Goal: Task Accomplishment & Management: Manage account settings

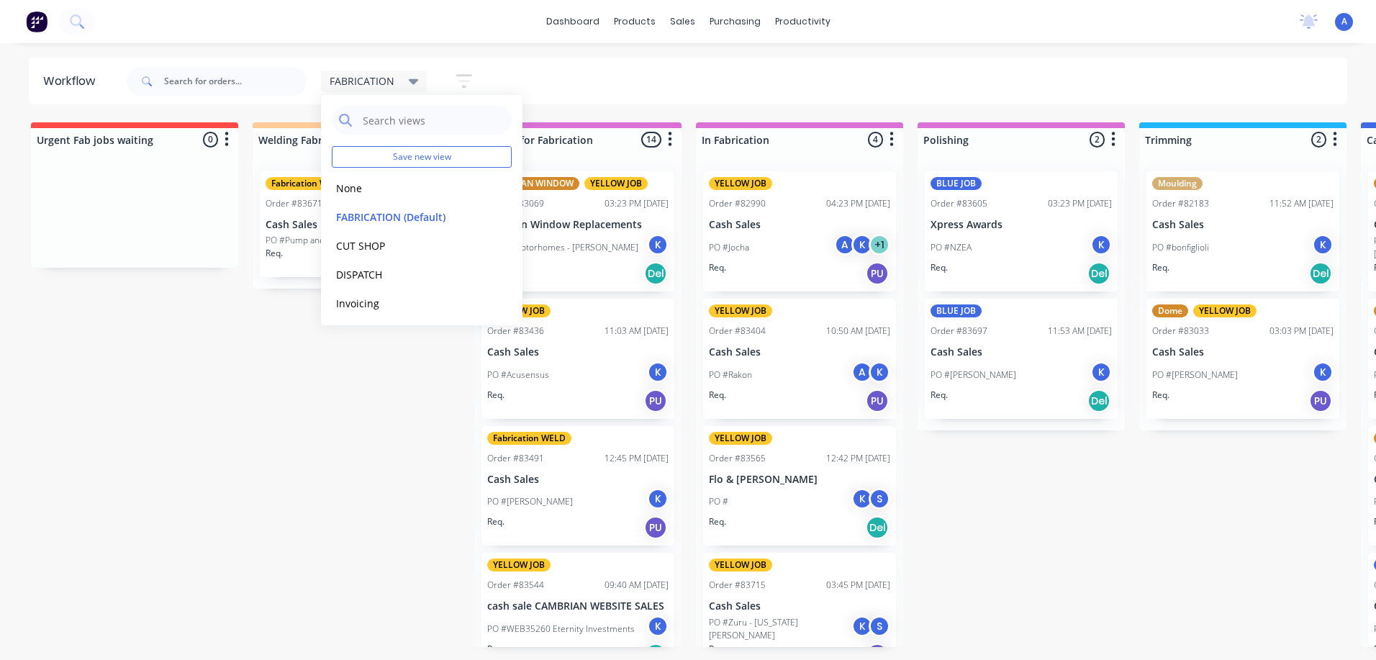
scroll to position [0, 570]
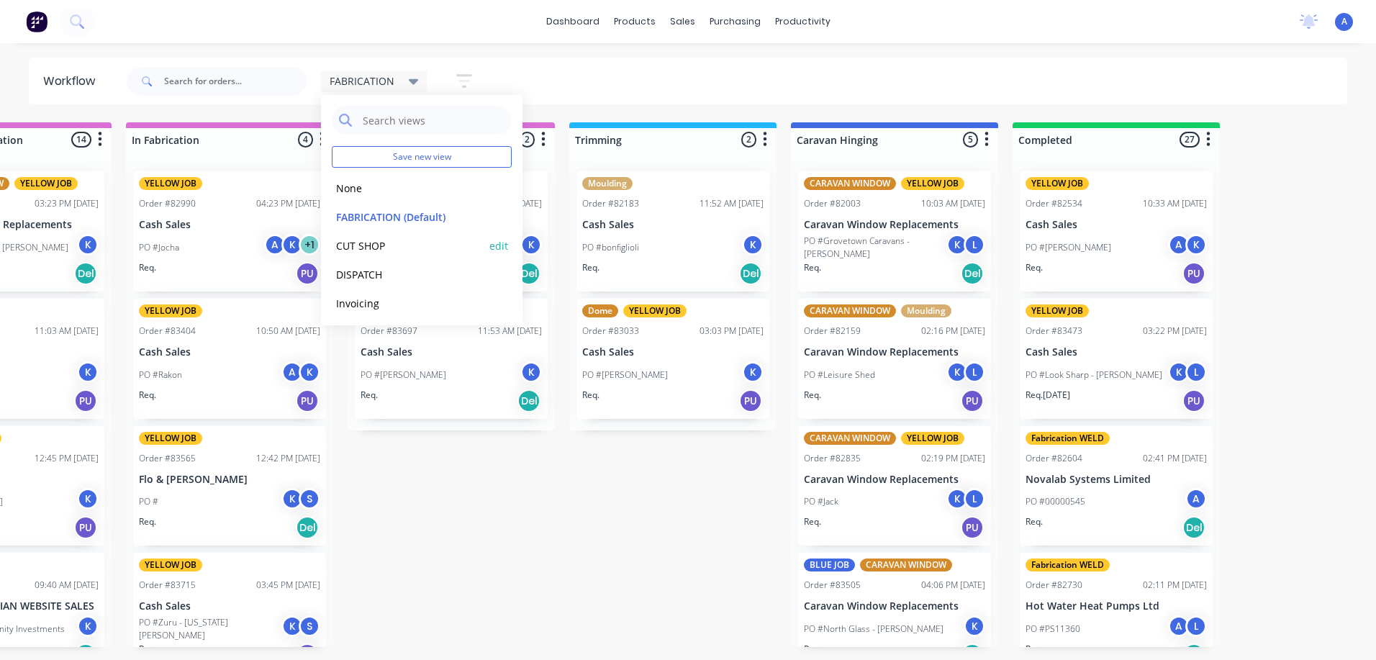
click at [373, 240] on button "CUT SHOP" at bounding box center [408, 246] width 153 height 17
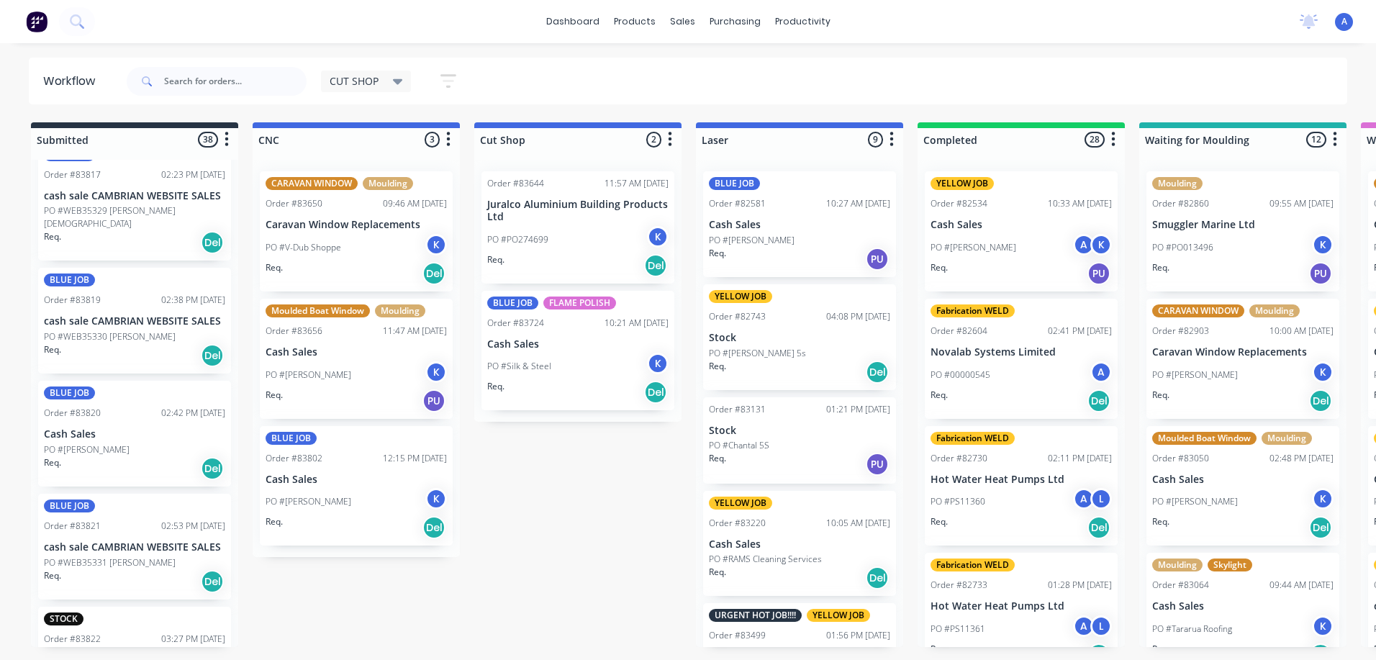
scroll to position [3504, 0]
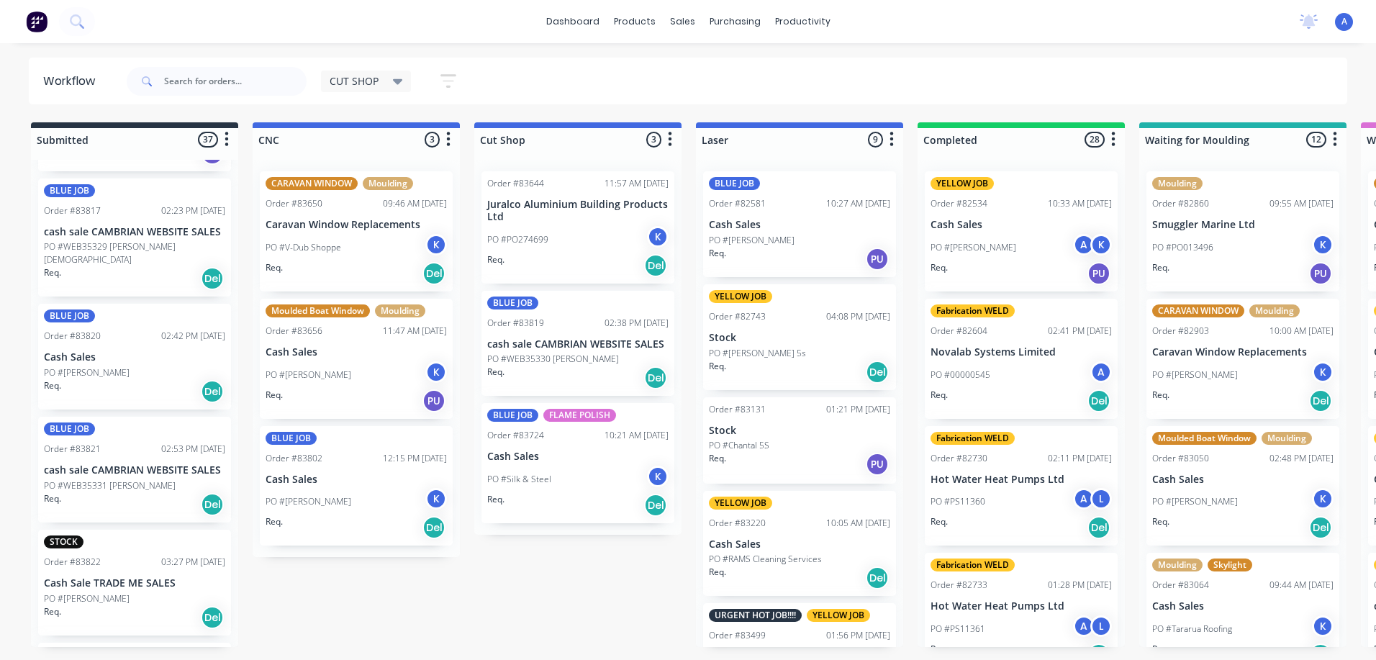
click at [571, 361] on p "PO #WEB35330 [PERSON_NAME]" at bounding box center [553, 359] width 132 height 13
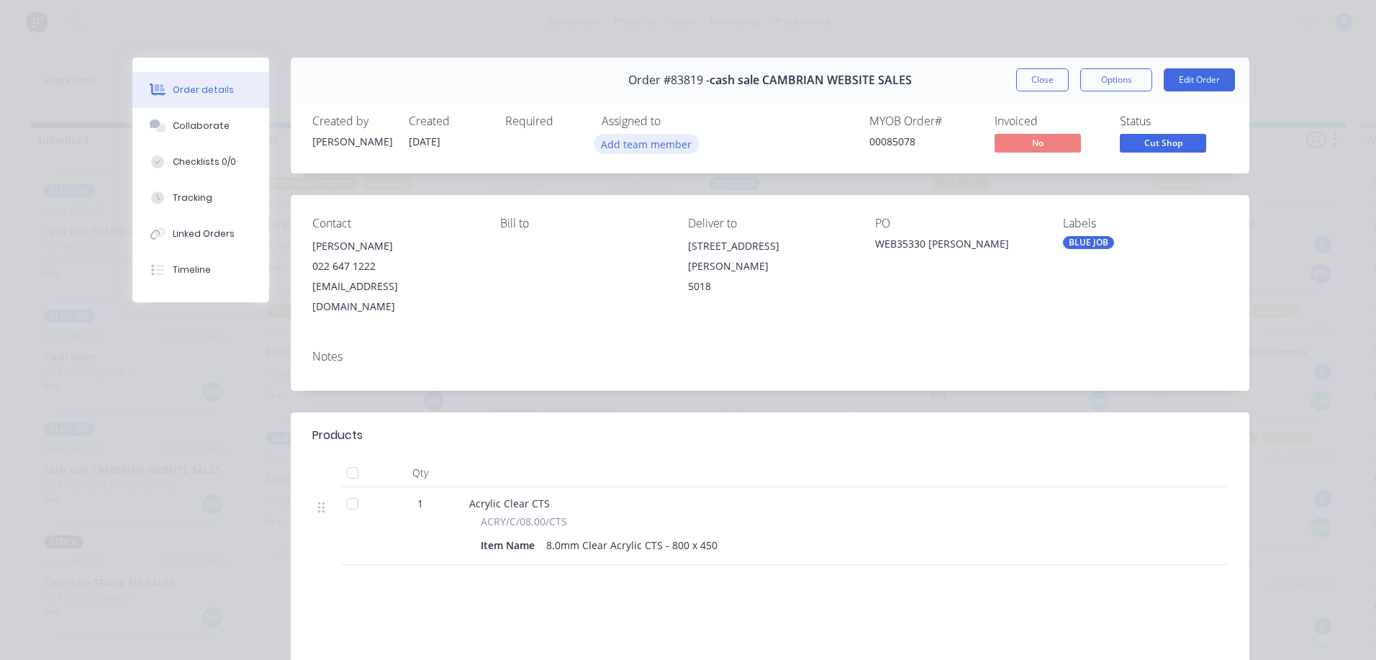
click at [659, 141] on button "Add team member" at bounding box center [647, 143] width 106 height 19
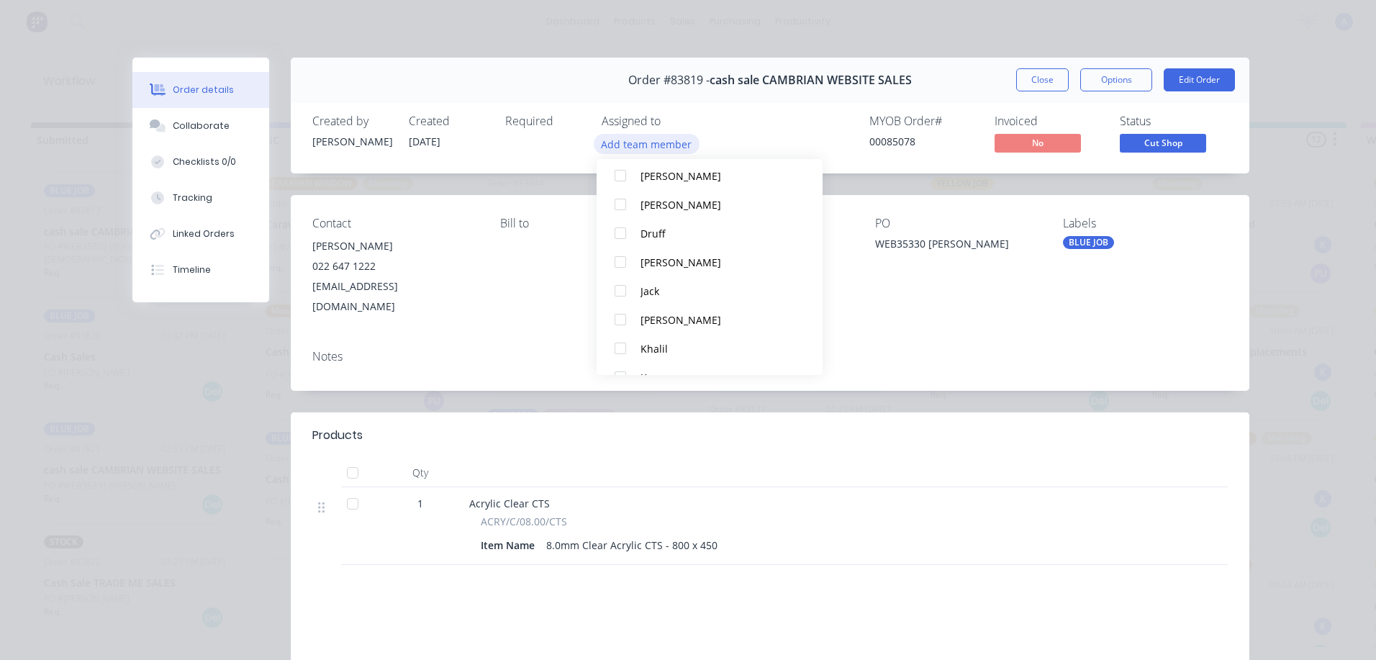
scroll to position [79, 0]
click at [678, 349] on div "Khalil" at bounding box center [717, 346] width 152 height 15
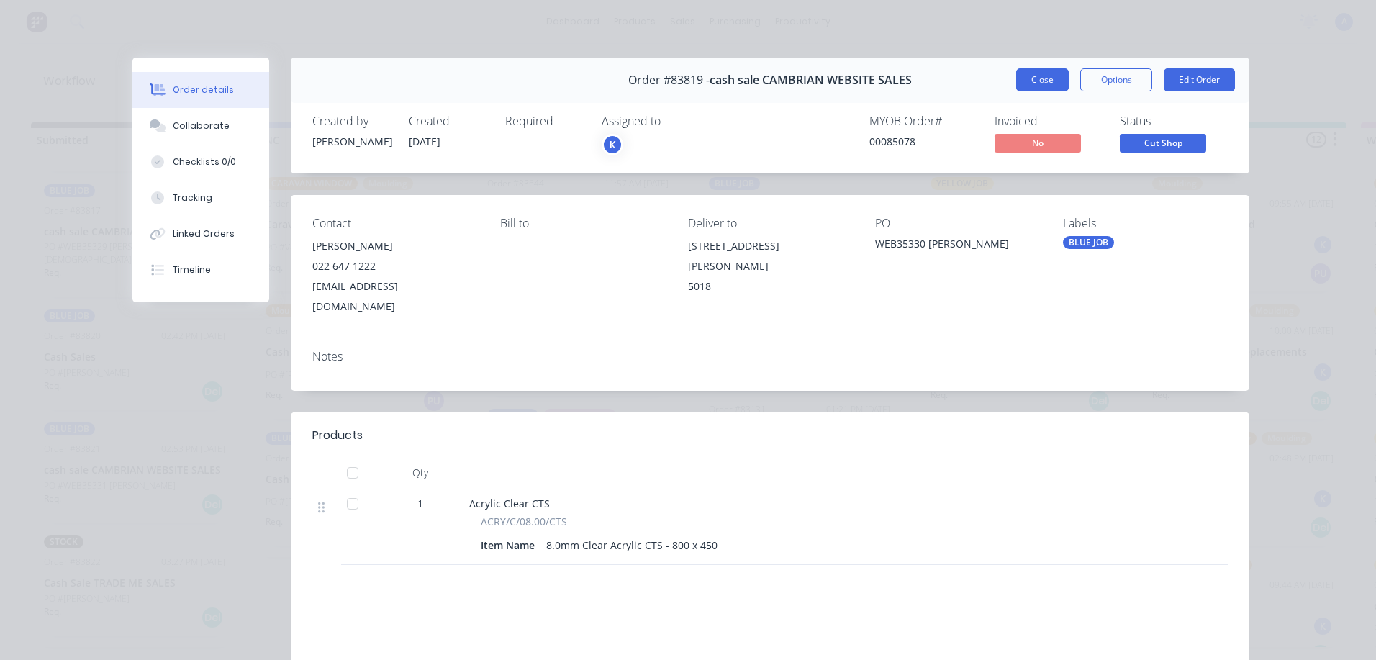
click at [1038, 80] on button "Close" at bounding box center [1042, 79] width 53 height 23
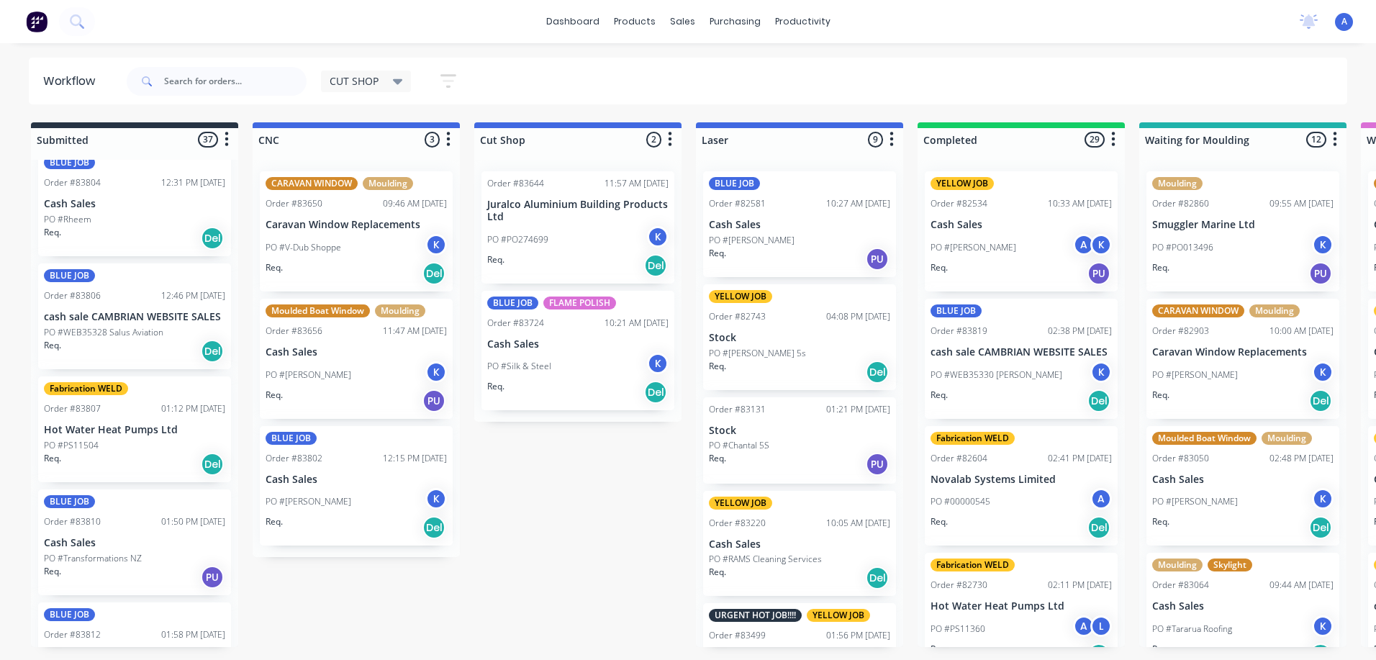
scroll to position [2598, 0]
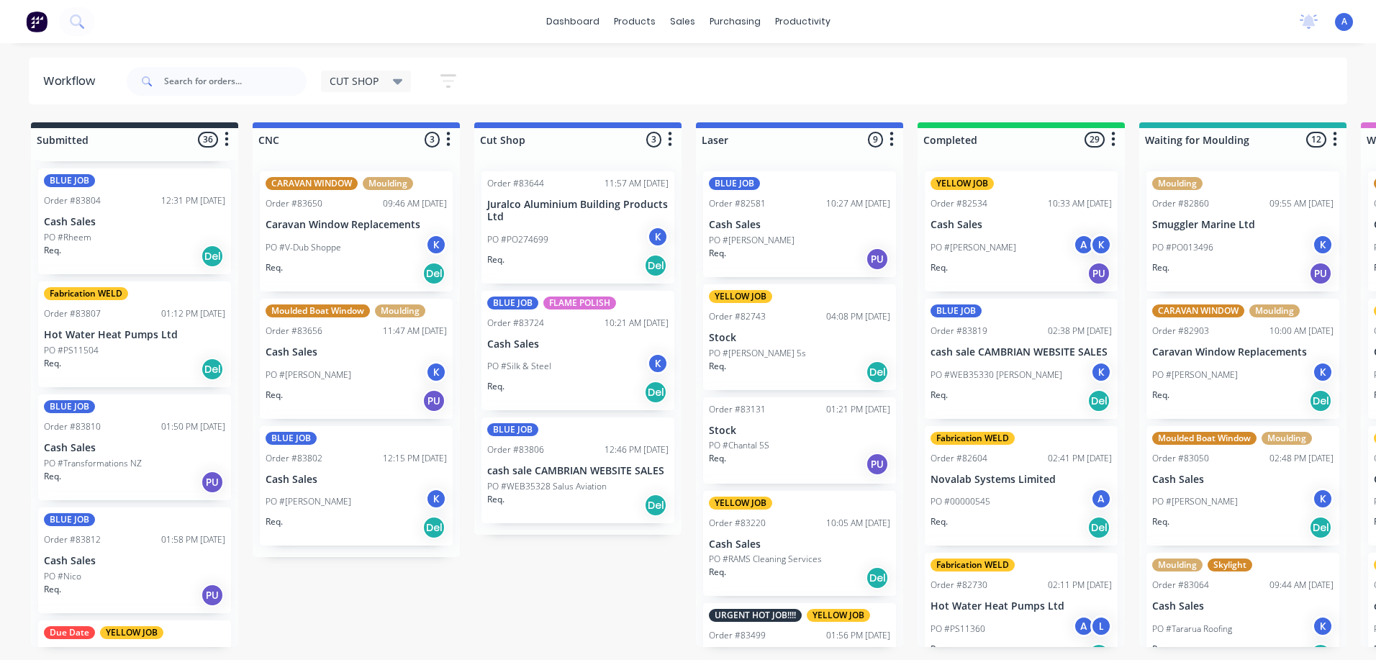
click at [574, 490] on p "PO #WEB35328 Salus Aviation" at bounding box center [546, 486] width 119 height 13
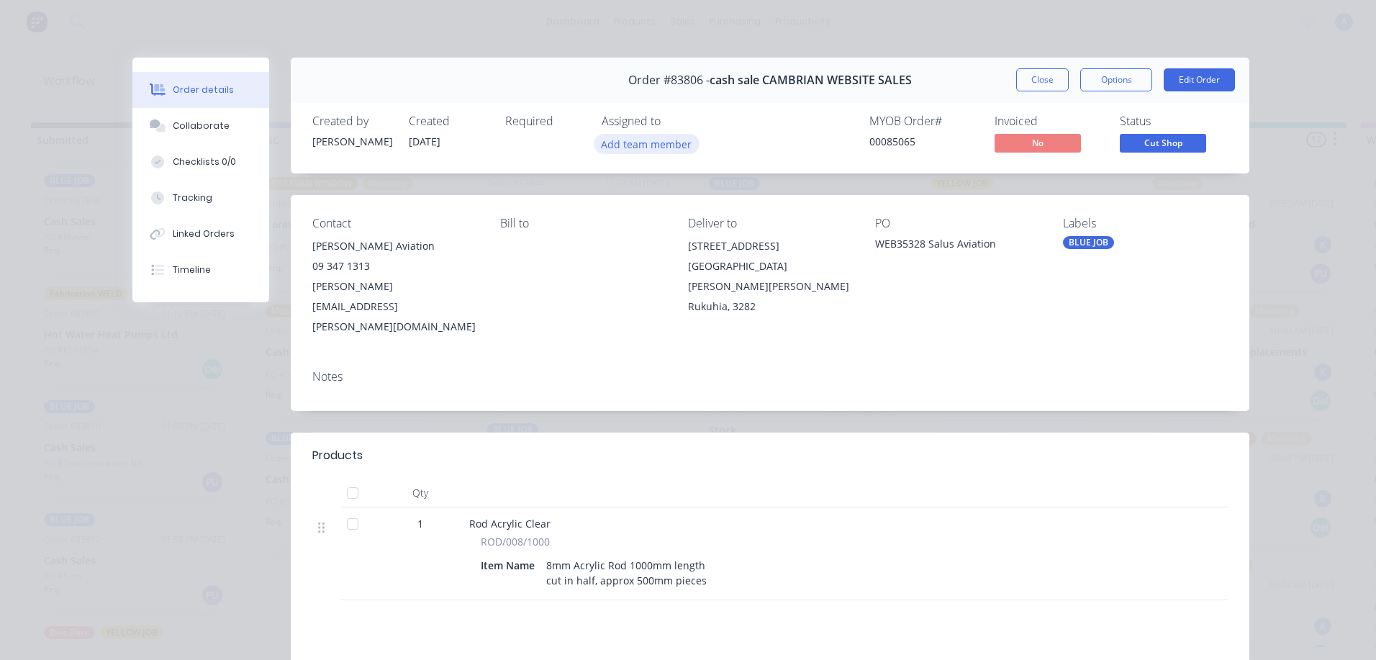
click at [650, 147] on button "Add team member" at bounding box center [647, 143] width 106 height 19
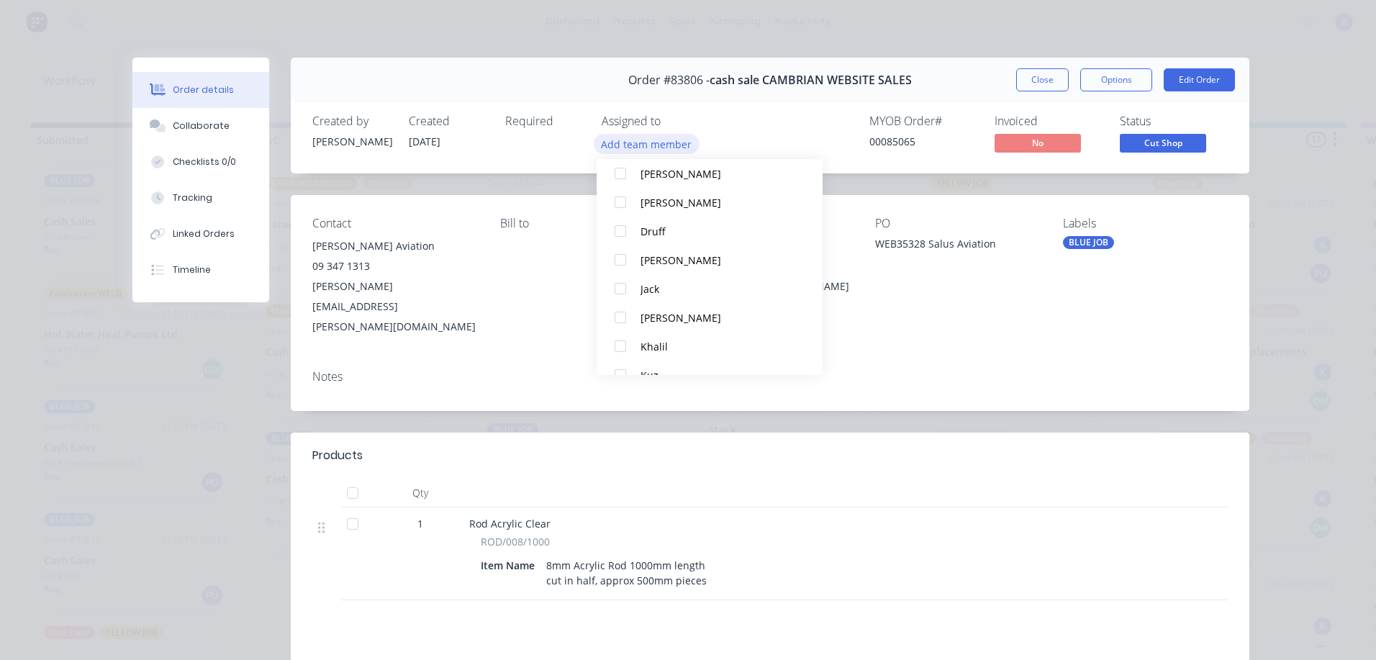
scroll to position [80, 0]
click at [663, 343] on div "Khalil" at bounding box center [717, 345] width 152 height 15
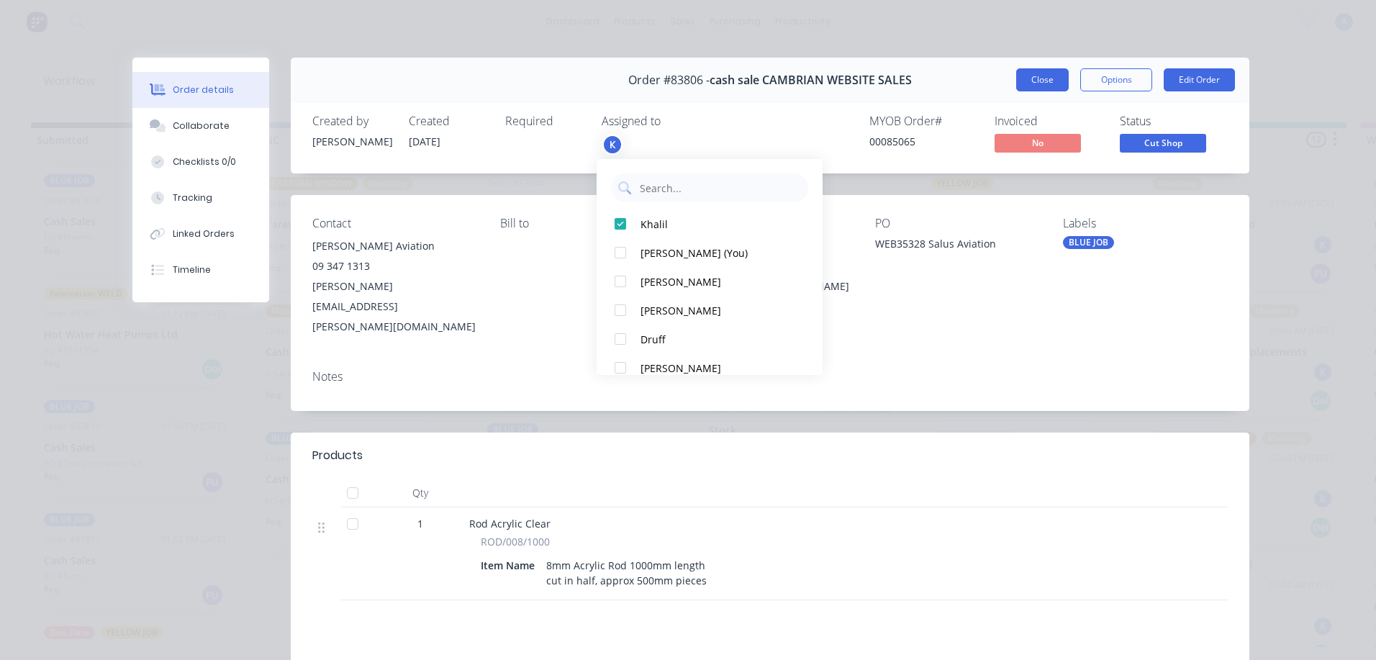
click at [1039, 83] on button "Close" at bounding box center [1042, 79] width 53 height 23
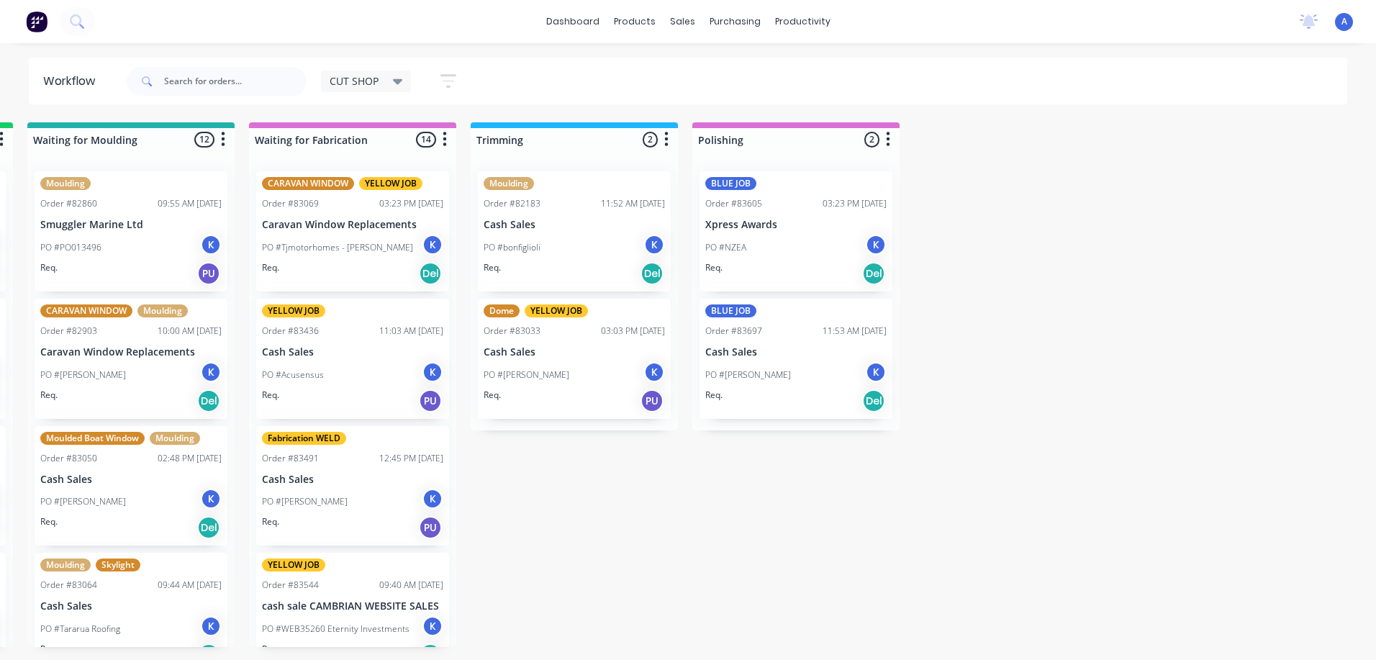
scroll to position [0, 1229]
